Goal: Information Seeking & Learning: Learn about a topic

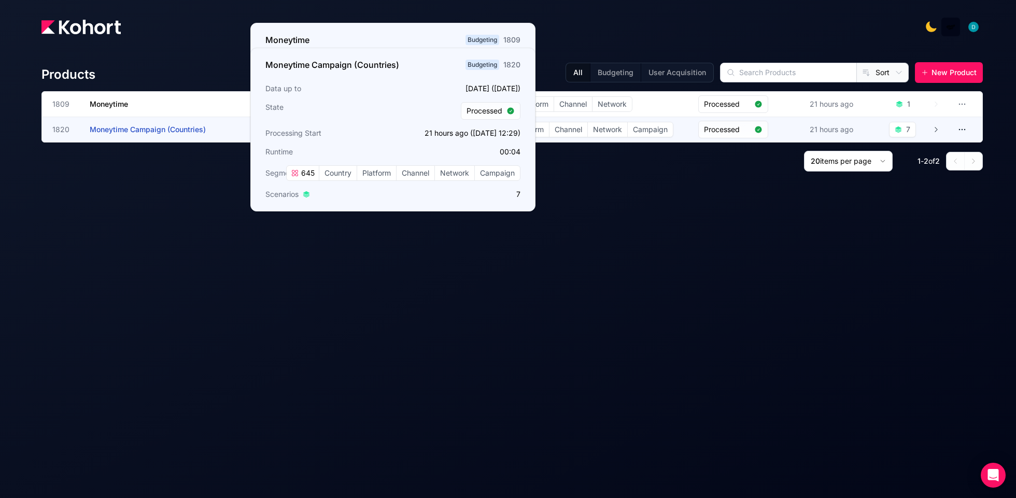
click at [164, 124] on h3 "Moneytime Campaign (Countries)" at bounding box center [167, 129] width 155 height 25
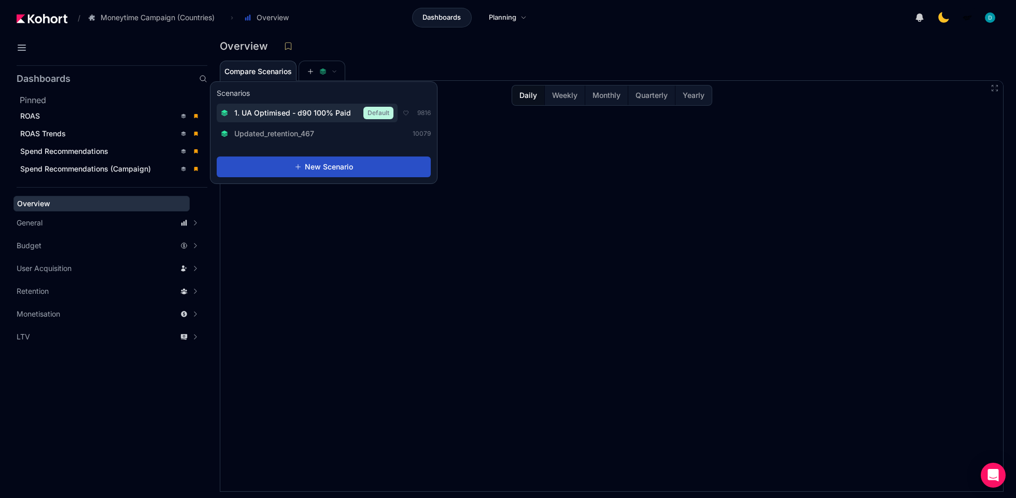
click at [306, 115] on span "1. UA Optimised - d90 100% Paid" at bounding box center [292, 113] width 117 height 10
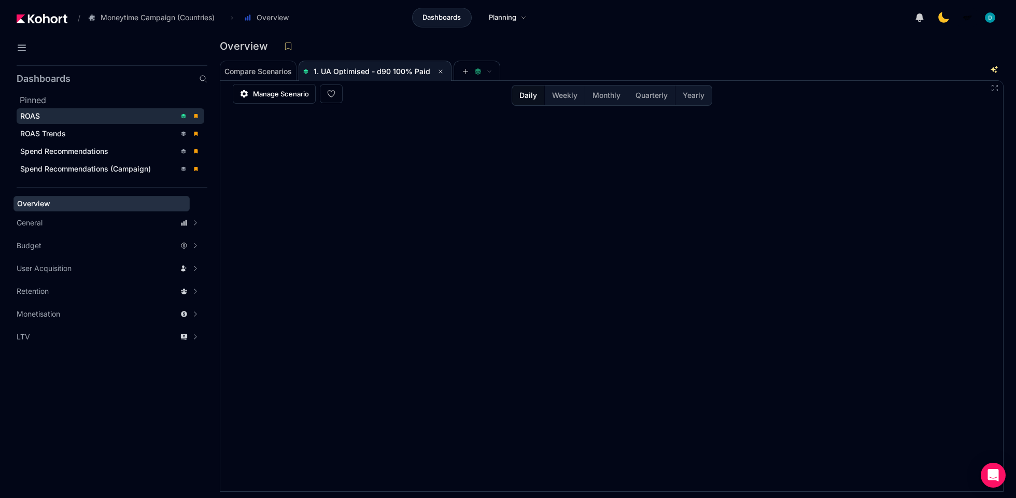
click at [27, 120] on div "ROAS" at bounding box center [97, 116] width 155 height 10
